Goal: Navigation & Orientation: Go to known website

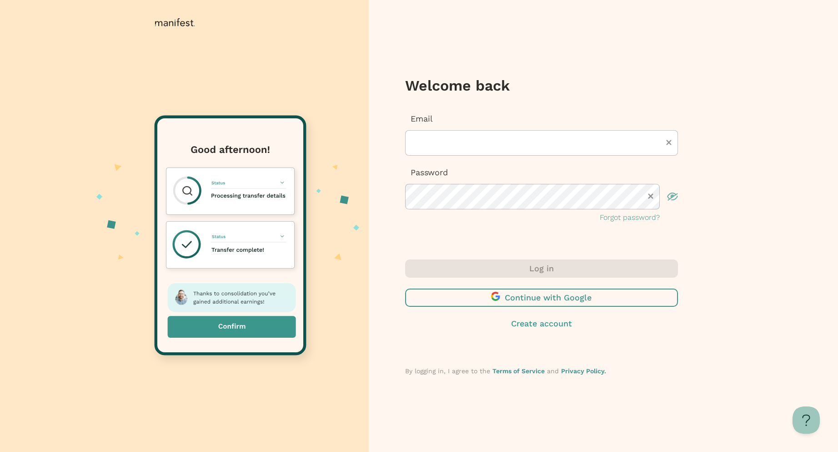
click at [483, 295] on span "button" at bounding box center [541, 297] width 273 height 18
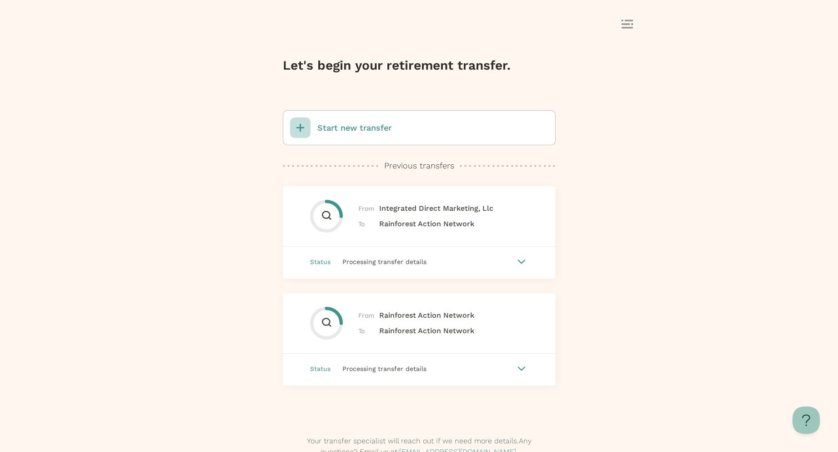
click at [519, 262] on div at bounding box center [521, 261] width 11 height 11
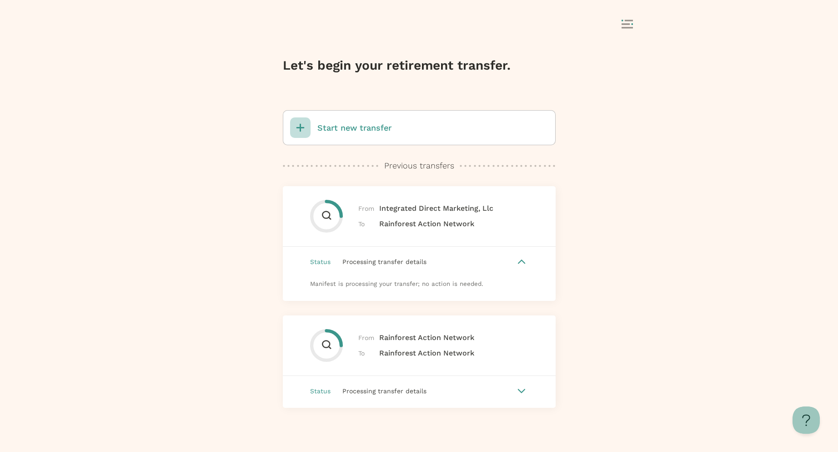
click at [523, 390] on icon at bounding box center [521, 390] width 7 height 4
